Goal: Check status: Check status

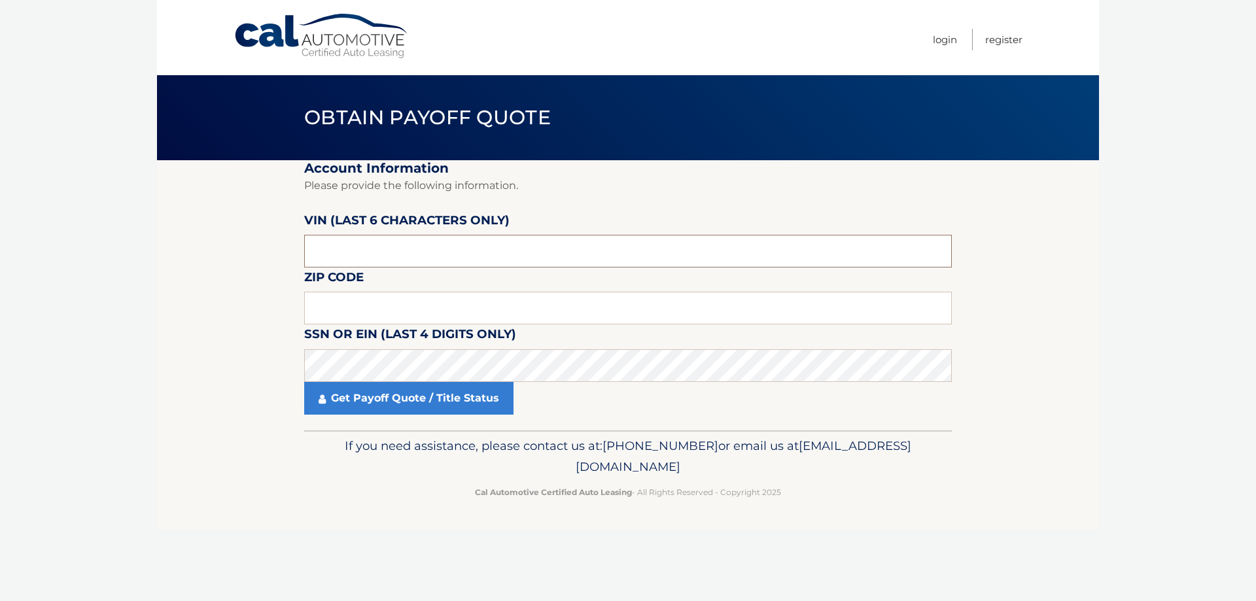
click at [335, 258] on input "text" at bounding box center [628, 251] width 648 height 33
click at [368, 258] on input "text" at bounding box center [628, 251] width 648 height 33
type input "815336"
click at [319, 309] on input "text" at bounding box center [628, 308] width 648 height 33
type input "08016"
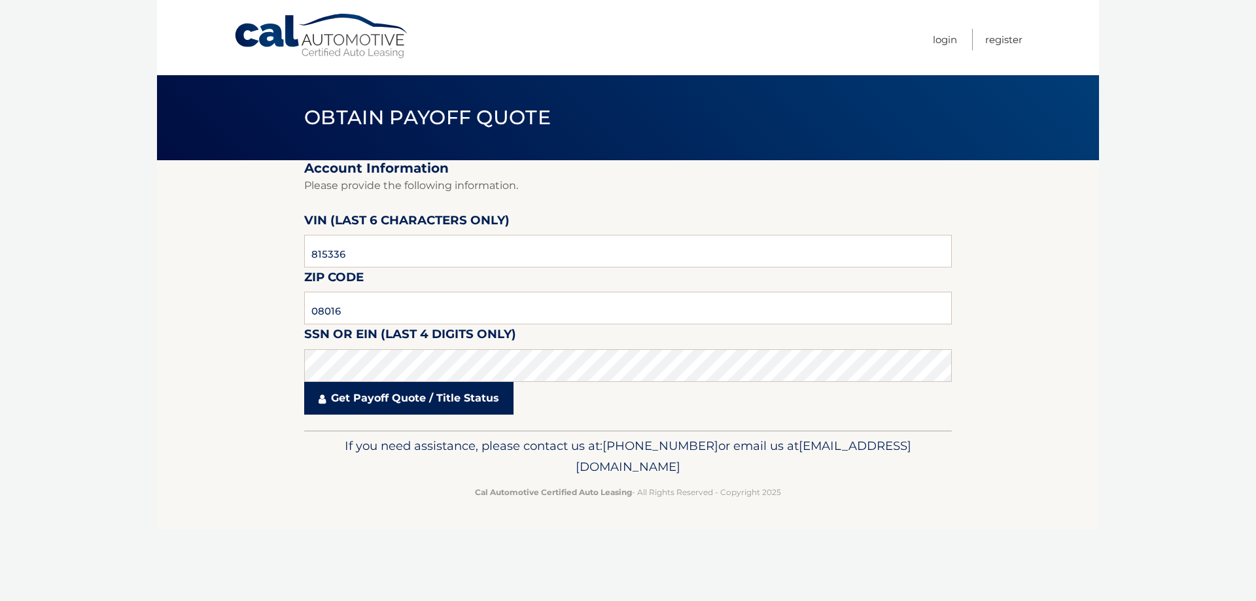
click at [416, 396] on link "Get Payoff Quote / Title Status" at bounding box center [408, 398] width 209 height 33
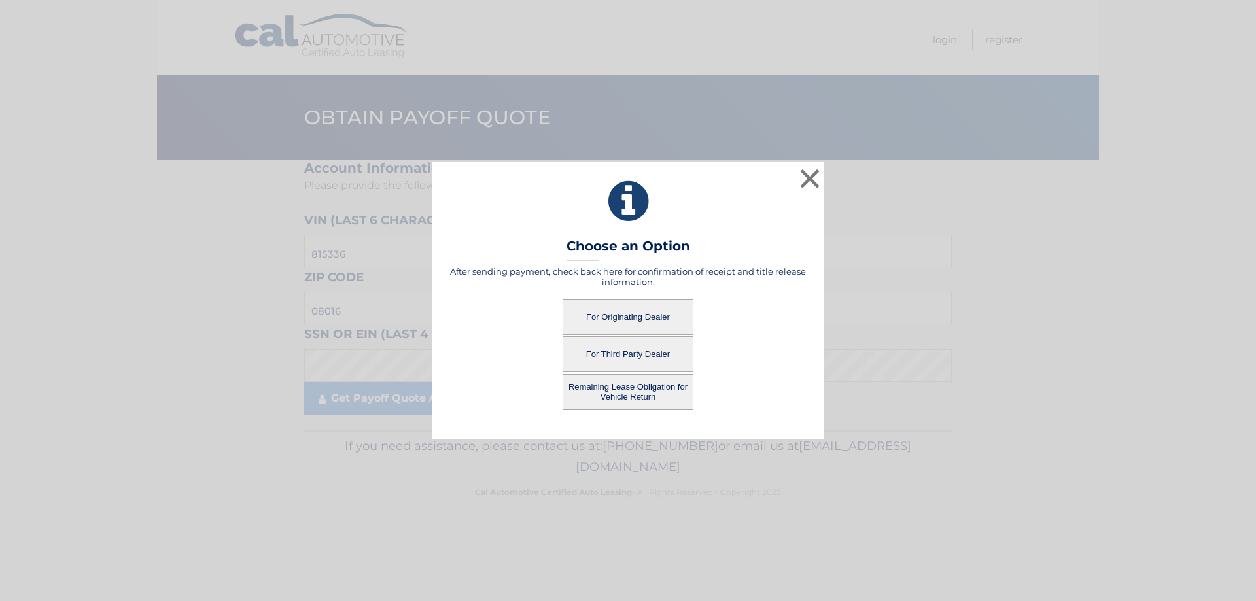
click at [581, 399] on button "Remaining Lease Obligation for Vehicle Return" at bounding box center [628, 392] width 131 height 36
click at [620, 394] on button "Remaining Lease Obligation for Vehicle Return" at bounding box center [628, 392] width 131 height 36
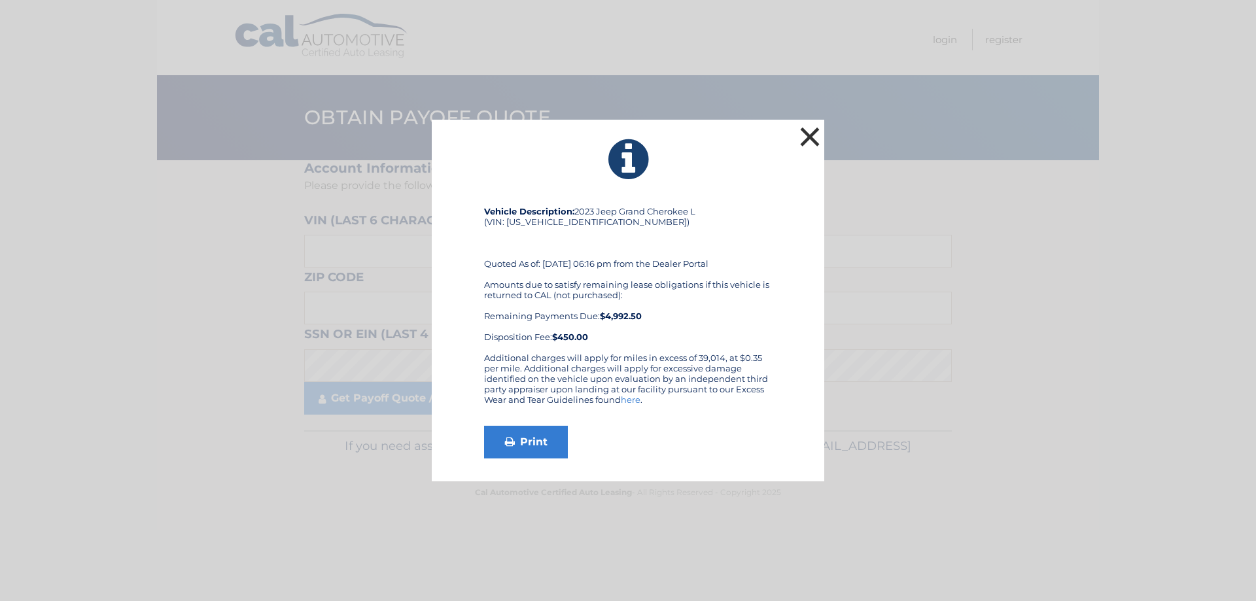
click at [808, 130] on button "×" at bounding box center [810, 137] width 26 height 26
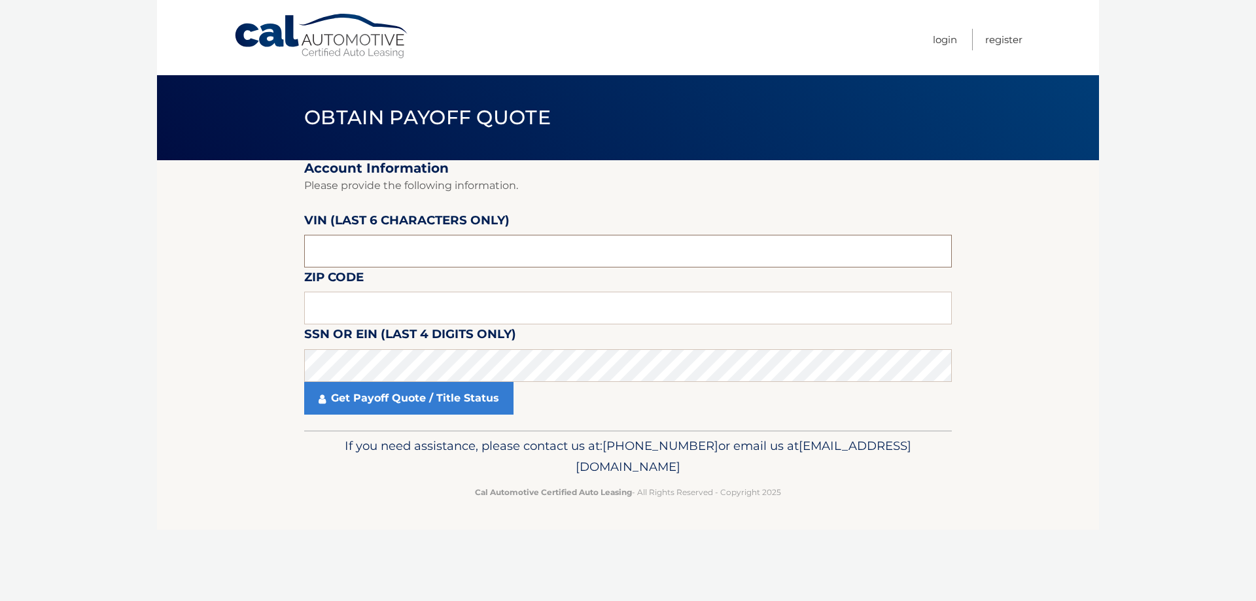
click at [387, 260] on input "text" at bounding box center [628, 251] width 648 height 33
click at [336, 305] on input "text" at bounding box center [628, 308] width 648 height 33
type input "08016"
click at [325, 254] on input "text" at bounding box center [628, 251] width 648 height 33
type input "815336"
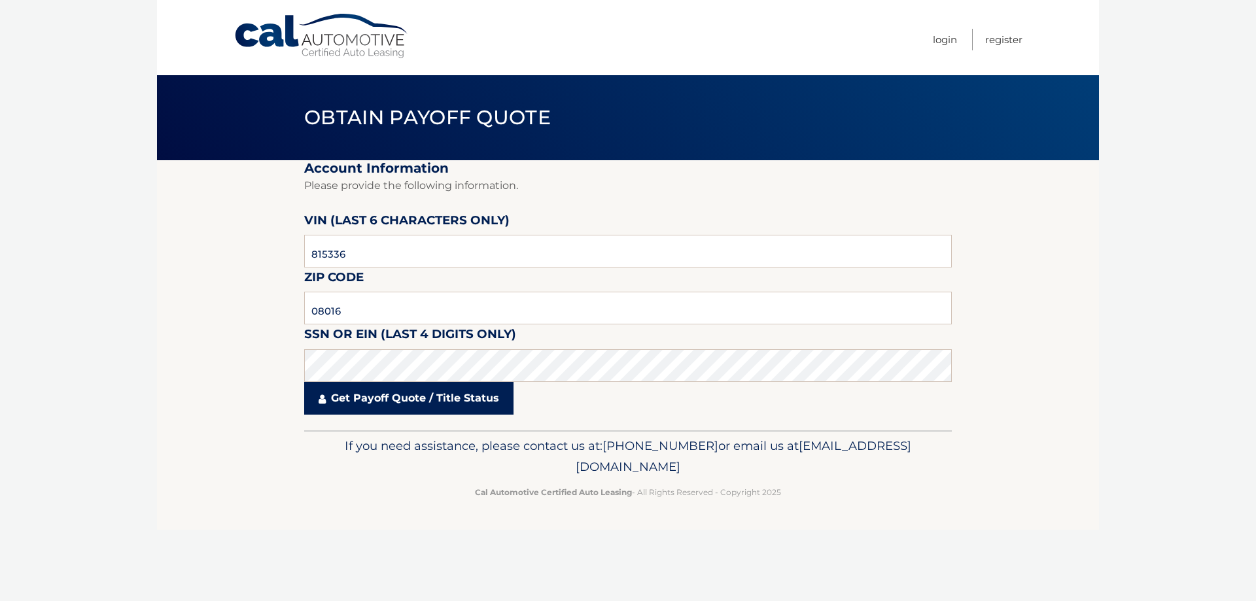
click at [369, 406] on link "Get Payoff Quote / Title Status" at bounding box center [408, 398] width 209 height 33
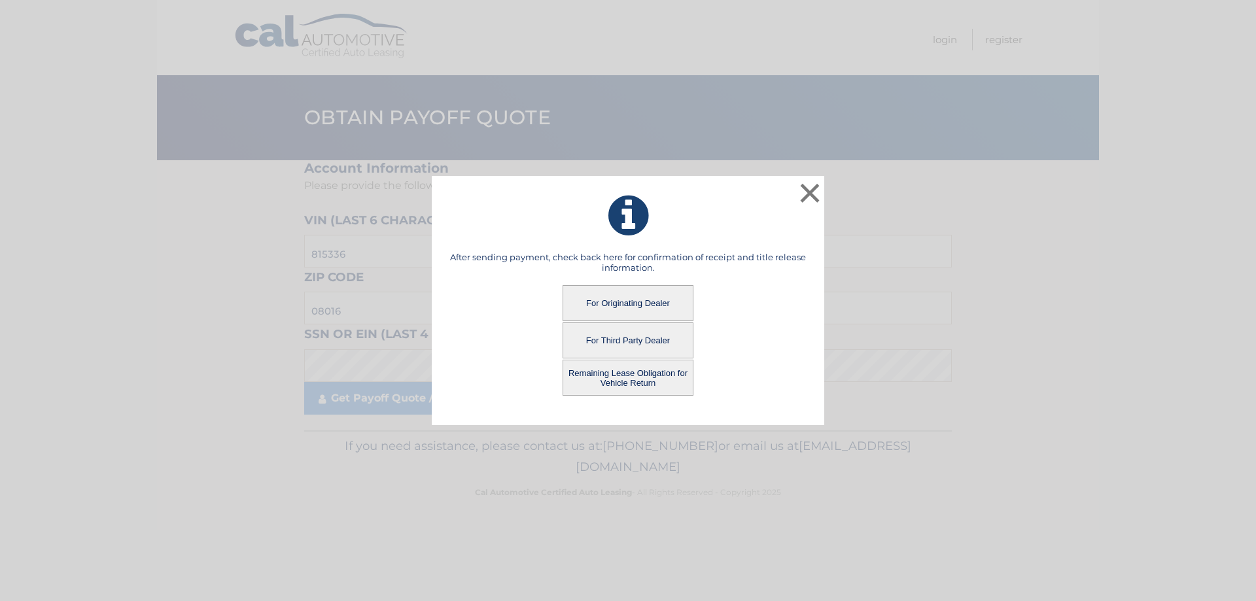
click at [605, 338] on button "For Third Party Dealer" at bounding box center [628, 341] width 131 height 36
click at [611, 342] on button "For Third Party Dealer" at bounding box center [628, 341] width 131 height 36
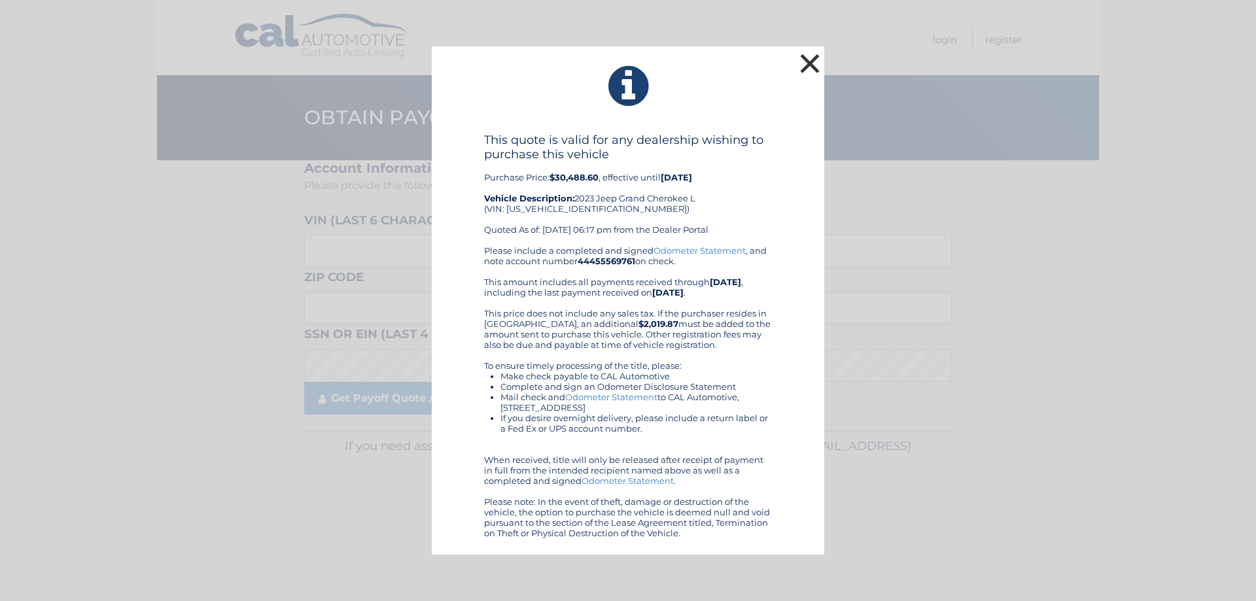
click at [806, 61] on button "×" at bounding box center [810, 63] width 26 height 26
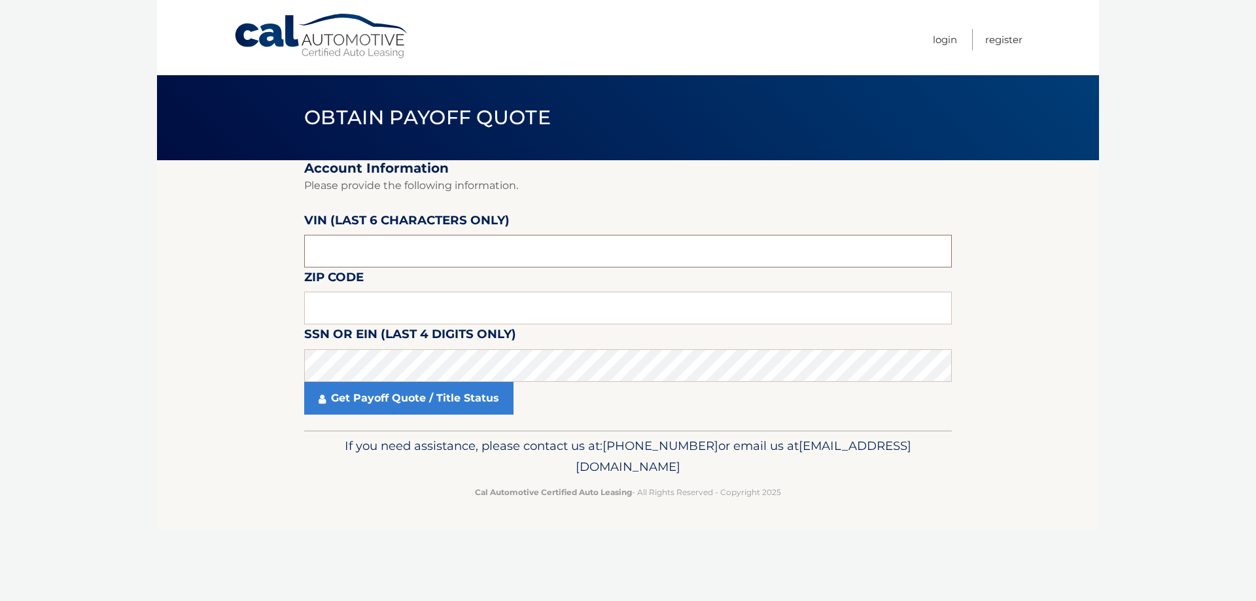
click at [412, 245] on input "text" at bounding box center [628, 251] width 648 height 33
type input "815336"
click at [380, 302] on input "text" at bounding box center [628, 308] width 648 height 33
type input "08016"
click at [386, 403] on link "Get Payoff Quote / Title Status" at bounding box center [408, 398] width 209 height 33
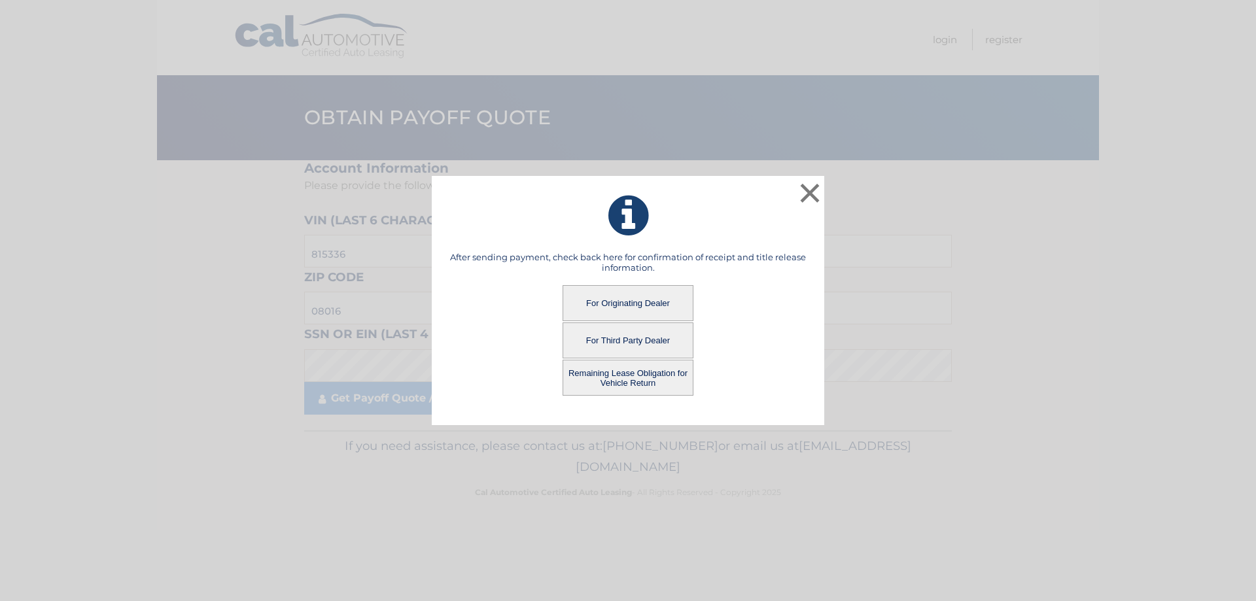
click at [591, 305] on button "For Originating Dealer" at bounding box center [628, 303] width 131 height 36
click at [627, 302] on button "For Originating Dealer" at bounding box center [628, 303] width 131 height 36
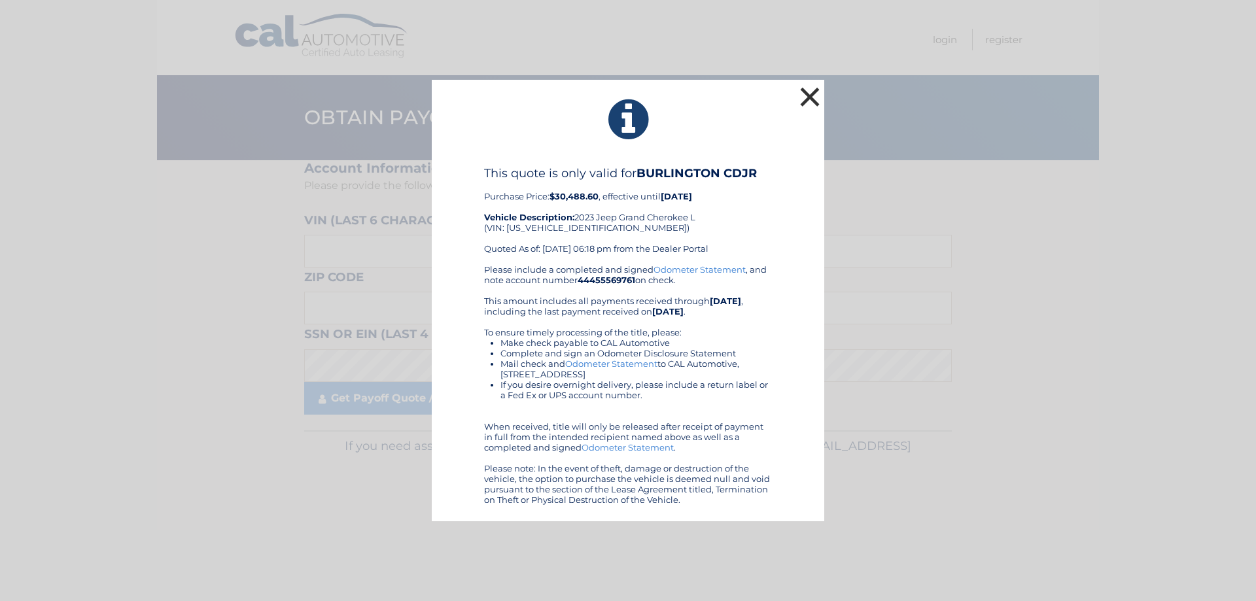
click at [812, 99] on button "×" at bounding box center [810, 97] width 26 height 26
